Goal: Check status

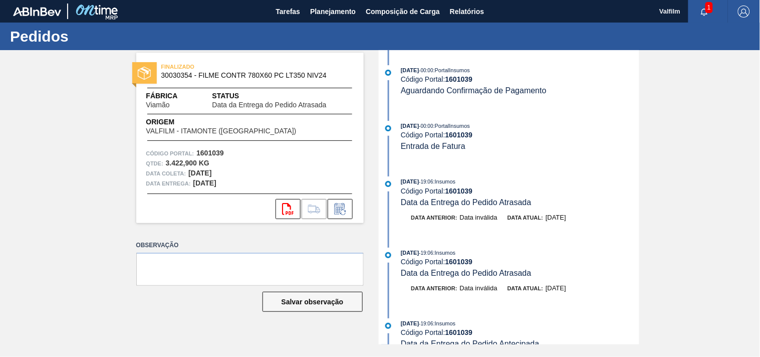
click at [583, 141] on div "[DATE] 00:00 : PortalInsumos Código Portal: 1601039 Entrada de Fatura" at bounding box center [520, 136] width 238 height 31
click at [607, 116] on div "13/06/2024 - 00:00 : PortalInsumos Código Portal: 1601039 Aguardando Confirmaçã…" at bounding box center [510, 197] width 258 height 294
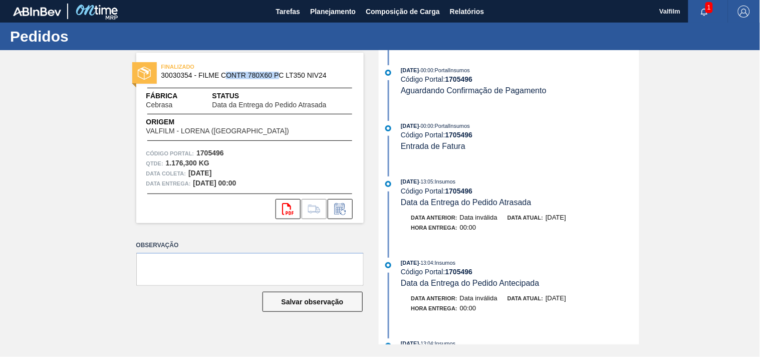
drag, startPoint x: 229, startPoint y: 73, endPoint x: 279, endPoint y: 73, distance: 49.6
click at [279, 73] on span "30030354 - FILME CONTR 780X60 PC LT350 NIV24" at bounding box center [252, 76] width 182 height 8
click at [147, 70] on img at bounding box center [144, 73] width 13 height 13
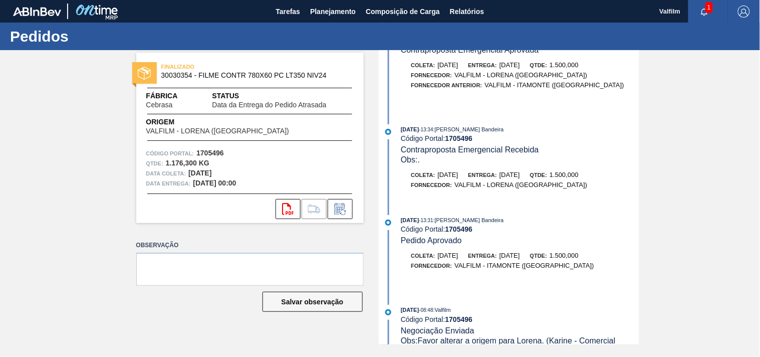
scroll to position [1379, 0]
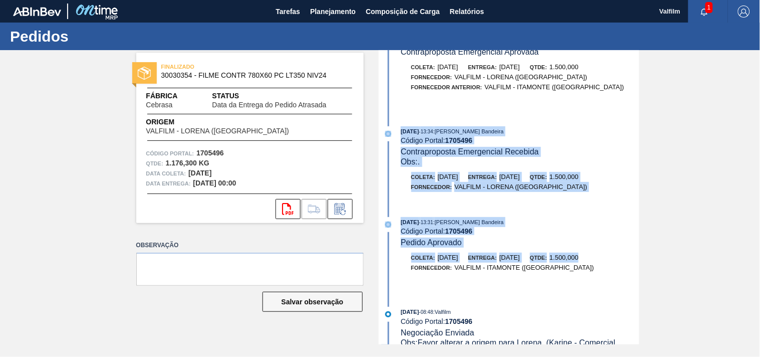
drag, startPoint x: 639, startPoint y: 273, endPoint x: 641, endPoint y: 102, distance: 171.3
click at [641, 104] on div "FINALIZADO 30030354 - FILME CONTR 780X60 PC LT350 NIV24 Fábrica Cebrasa Status …" at bounding box center [380, 197] width 760 height 294
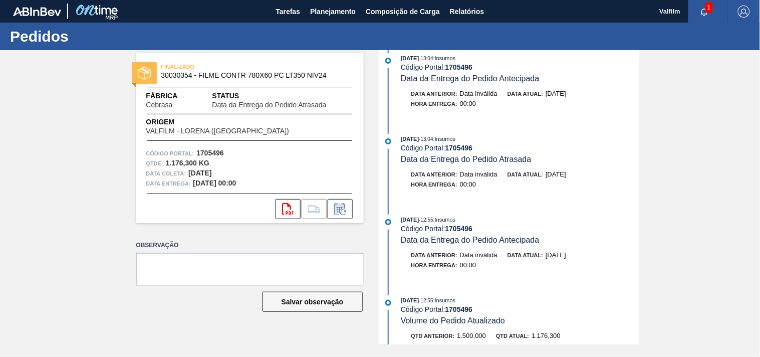
scroll to position [0, 0]
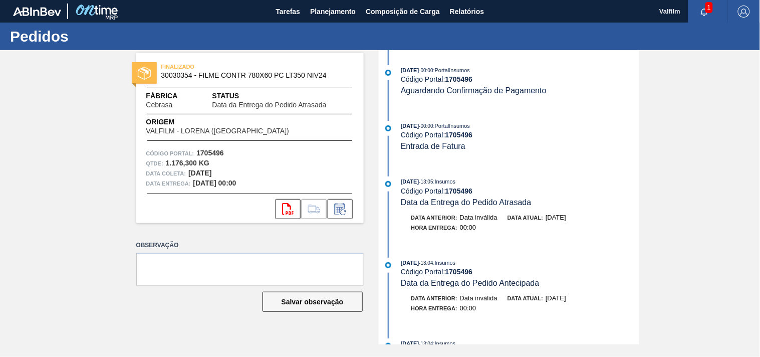
click at [577, 166] on div "09/09/2024 - 00:00 : PortalInsumos Código Portal: 1705496 Aguardando Confirmaçã…" at bounding box center [510, 197] width 258 height 294
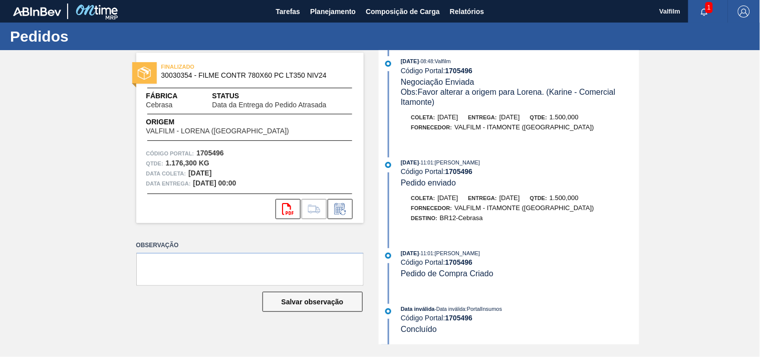
scroll to position [1658, 0]
